Goal: Check status

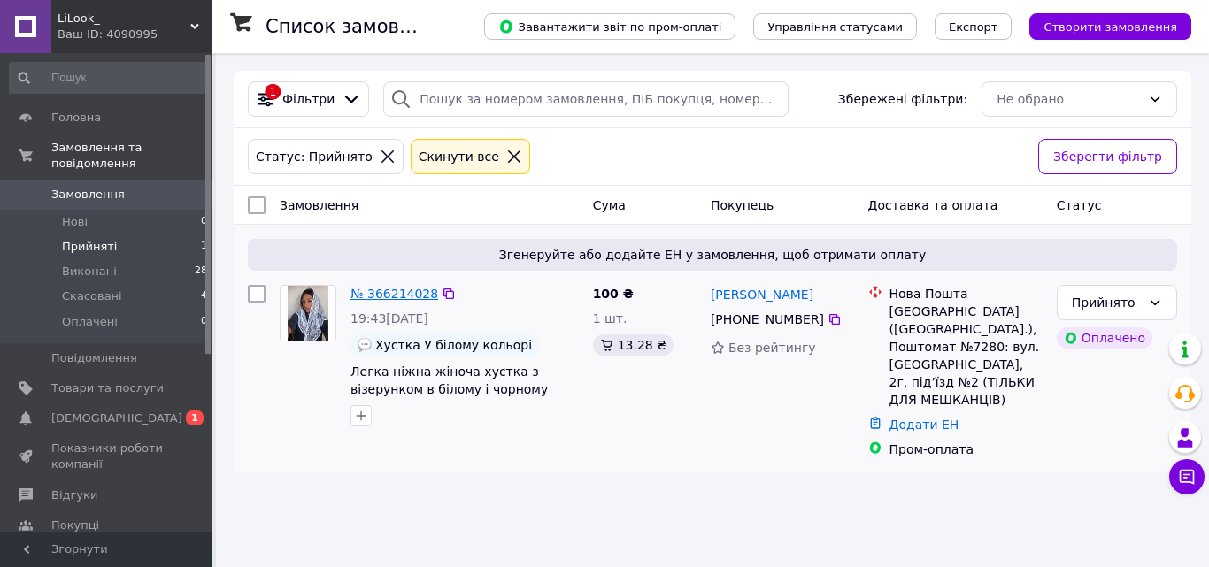
click at [416, 294] on link "№ 366214028" at bounding box center [394, 294] width 88 height 14
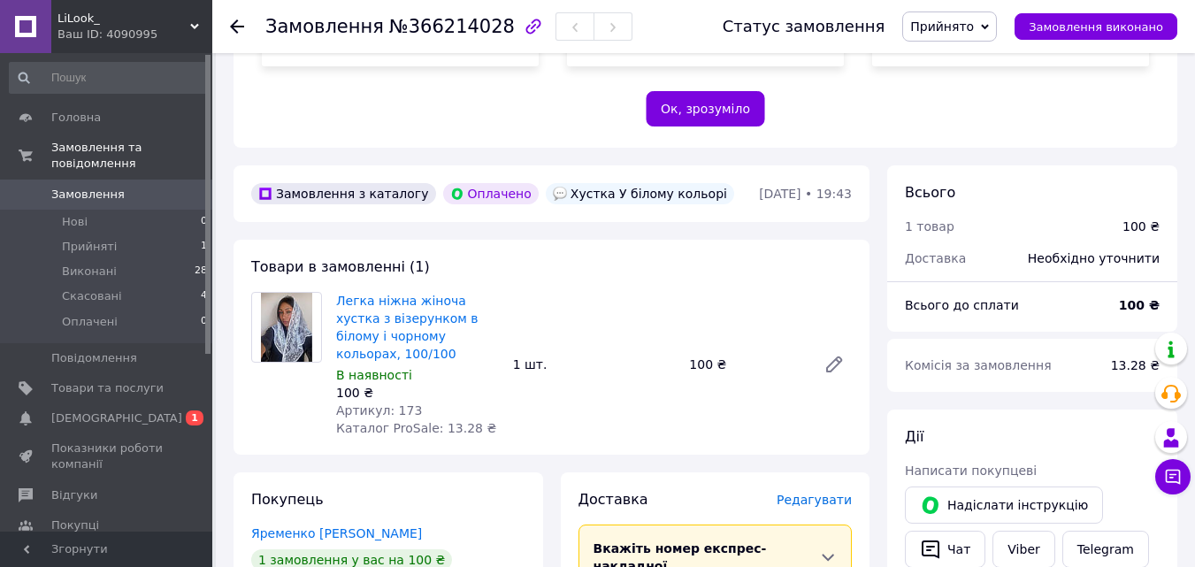
scroll to position [619, 0]
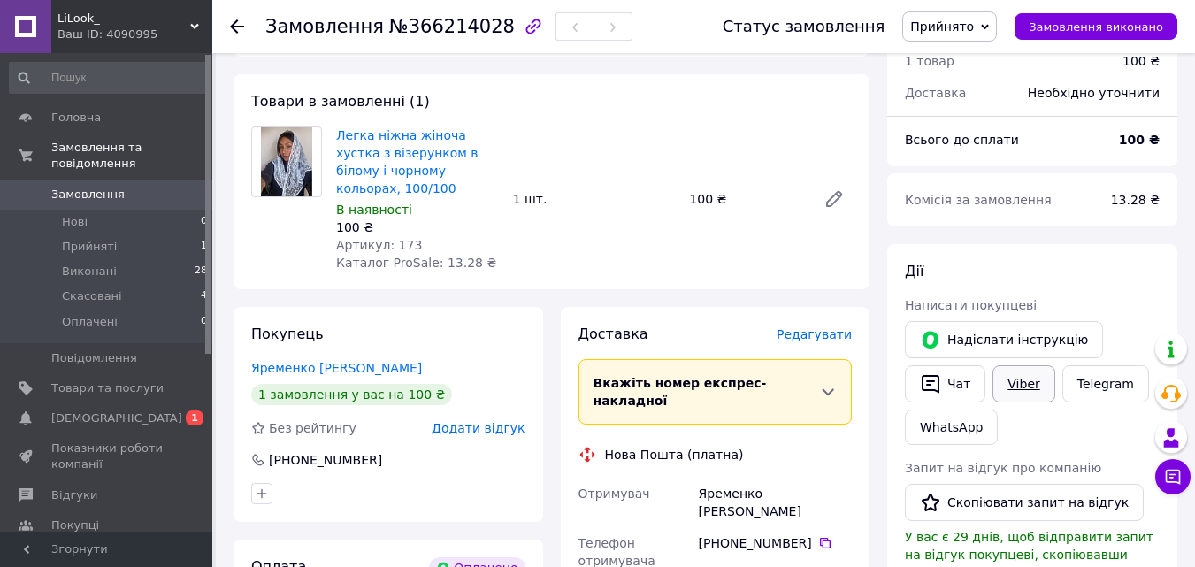
click at [1029, 372] on link "Viber" at bounding box center [1024, 383] width 62 height 37
click at [109, 411] on span "[DEMOGRAPHIC_DATA]" at bounding box center [116, 419] width 131 height 16
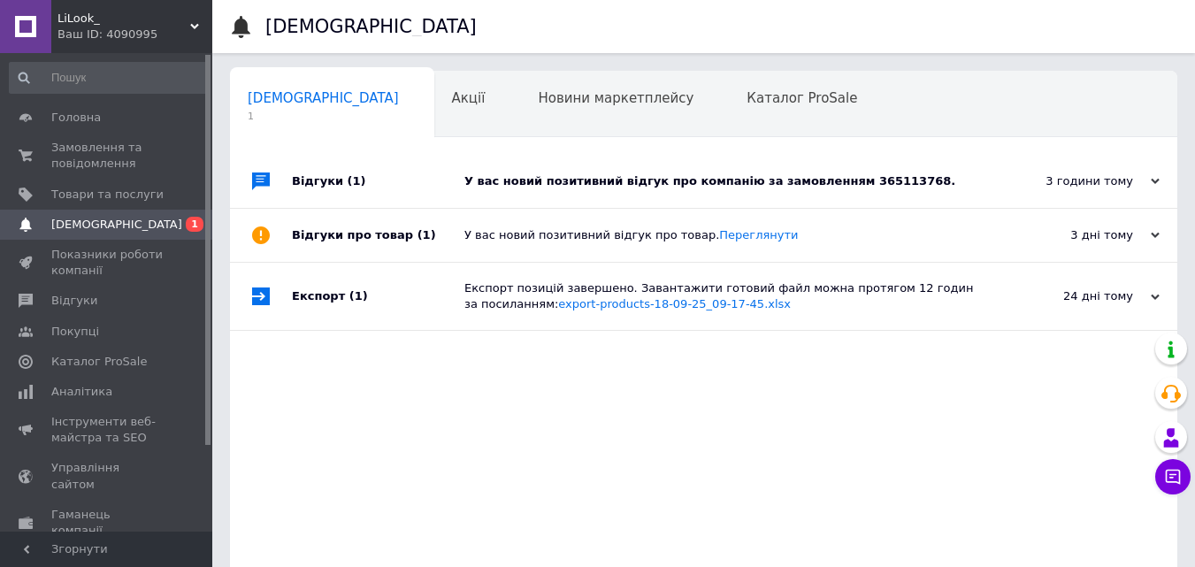
click at [857, 184] on div "У вас новий позитивний відгук про компанію за замовленням 365113768." at bounding box center [724, 181] width 518 height 16
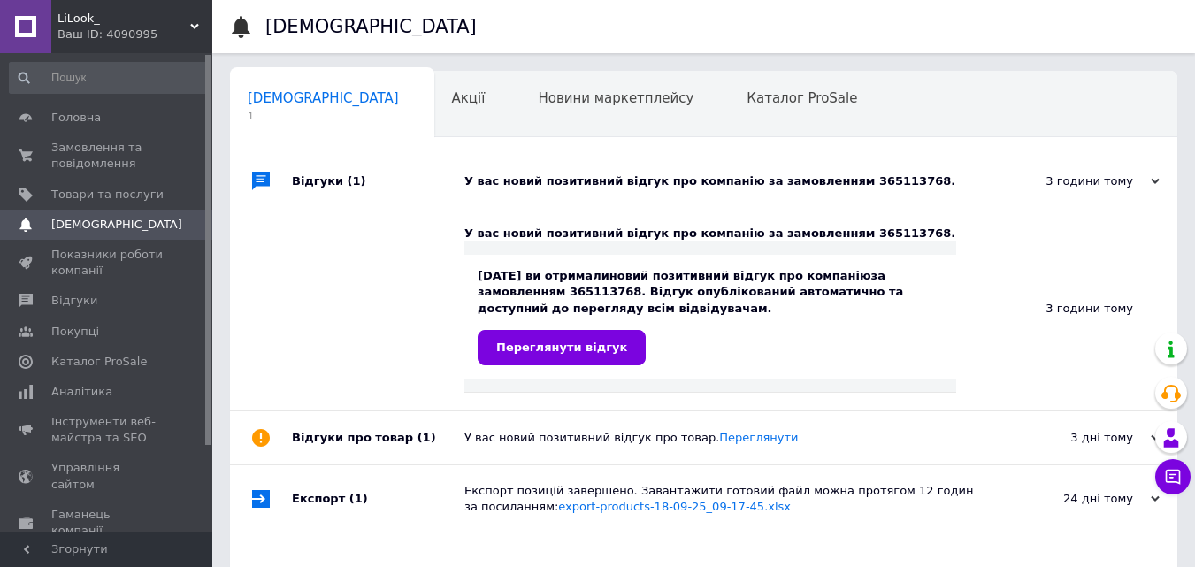
scroll to position [88, 0]
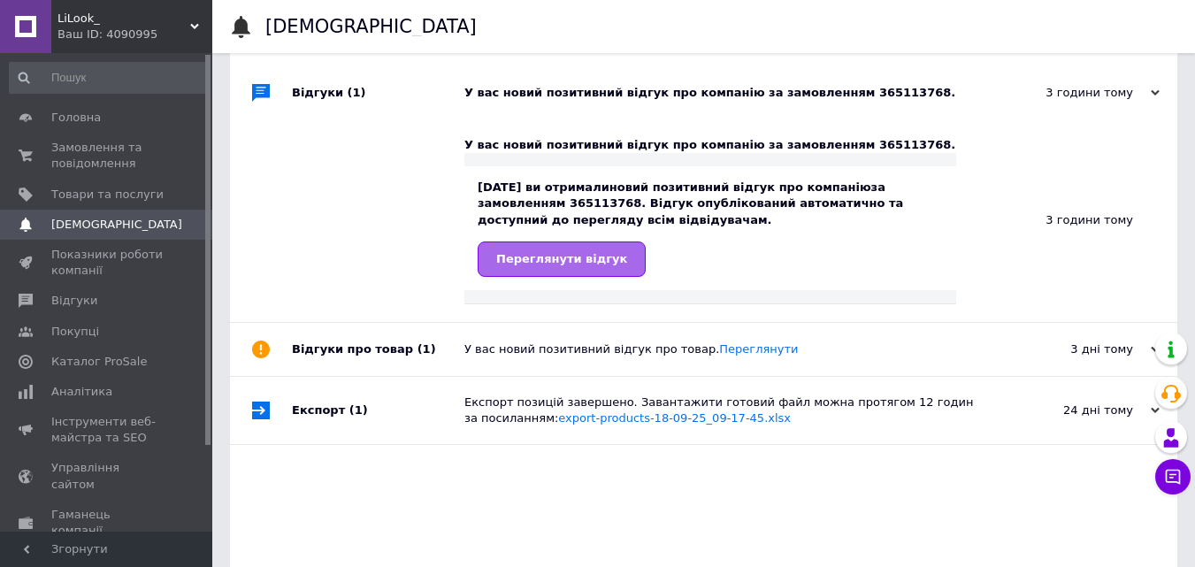
click at [603, 263] on span "Переглянути відгук" at bounding box center [561, 258] width 131 height 13
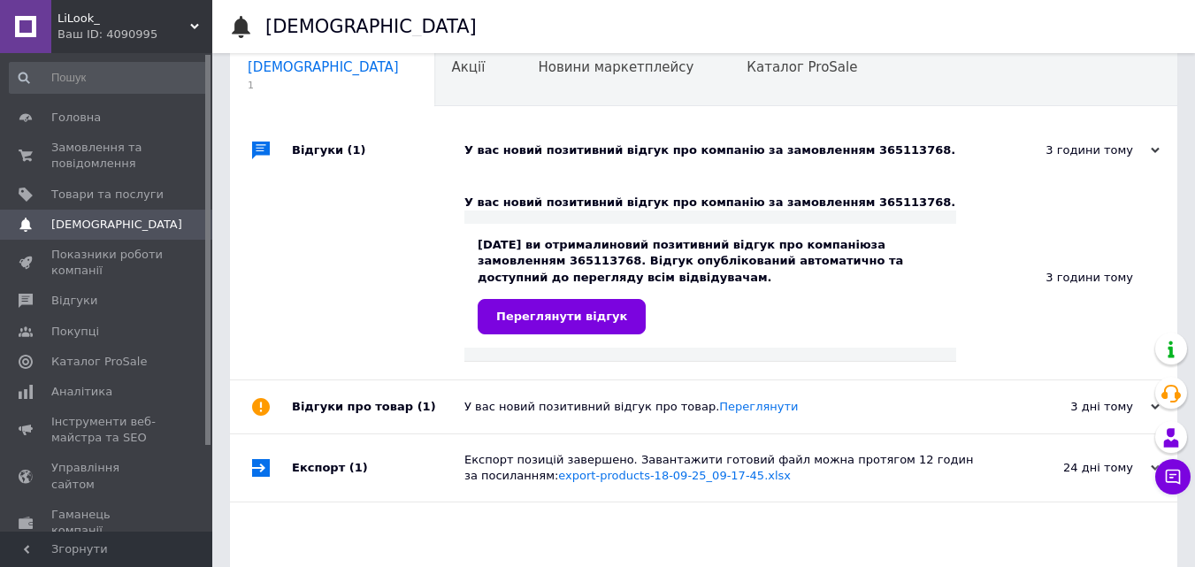
scroll to position [0, 0]
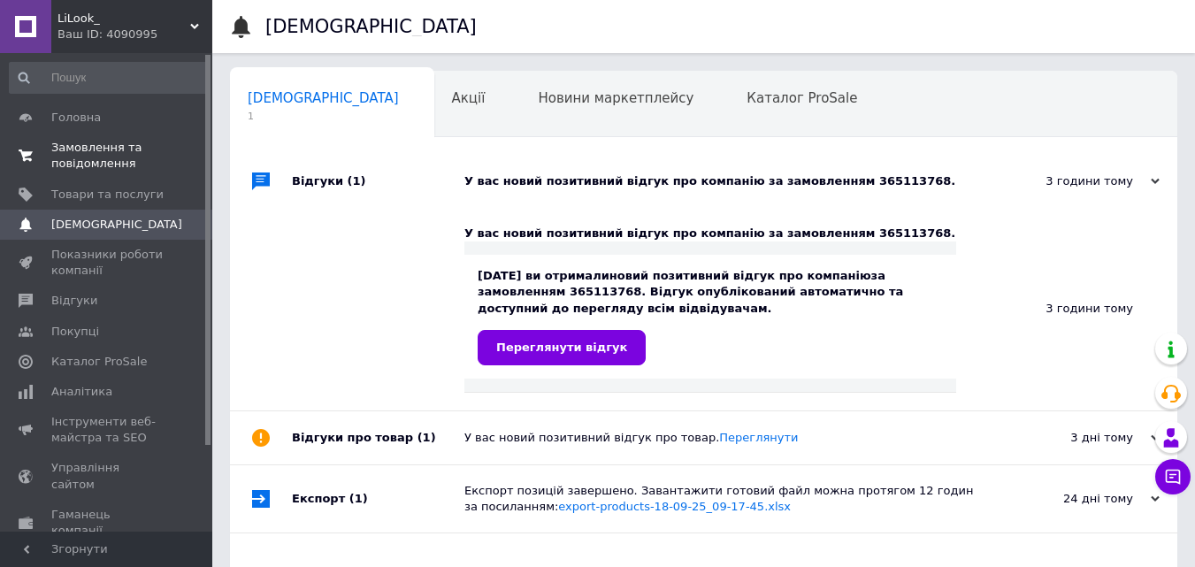
click at [83, 156] on span "Замовлення та повідомлення" at bounding box center [107, 156] width 112 height 32
